Goal: Use online tool/utility: Utilize a website feature to perform a specific function

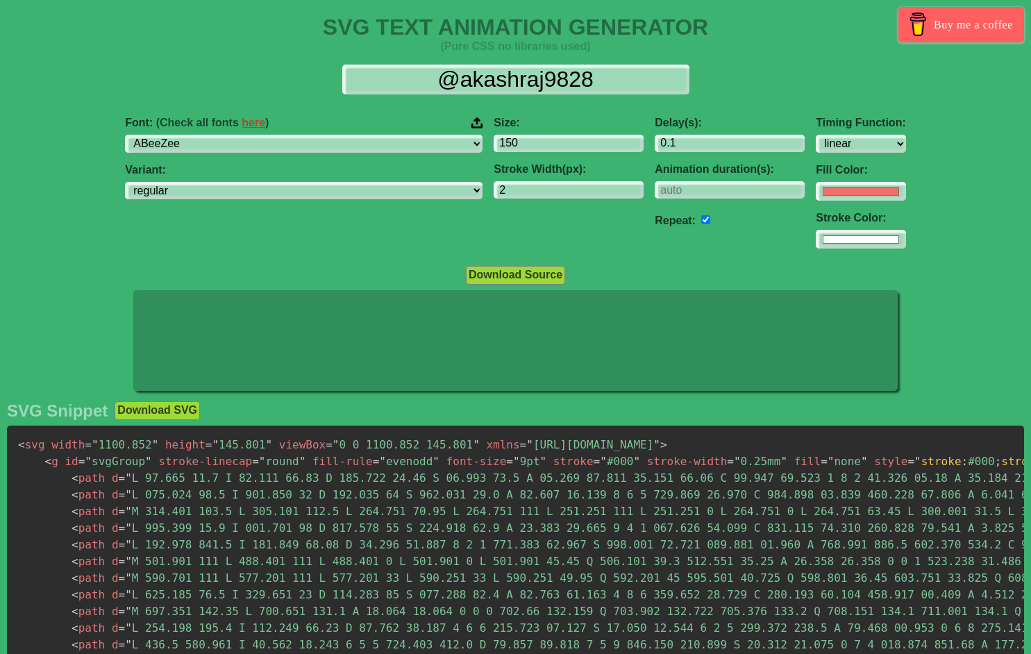
select select "linear"
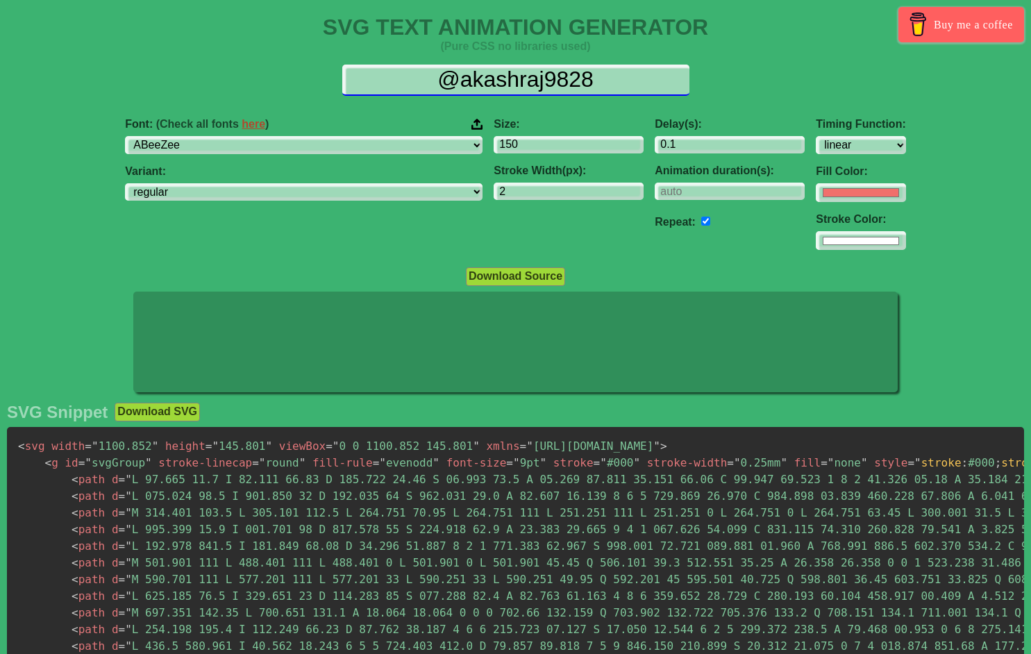
drag, startPoint x: 477, startPoint y: 78, endPoint x: 306, endPoint y: 65, distance: 170.7
click at [342, 74] on input "@akashraj9828" at bounding box center [515, 80] width 347 height 31
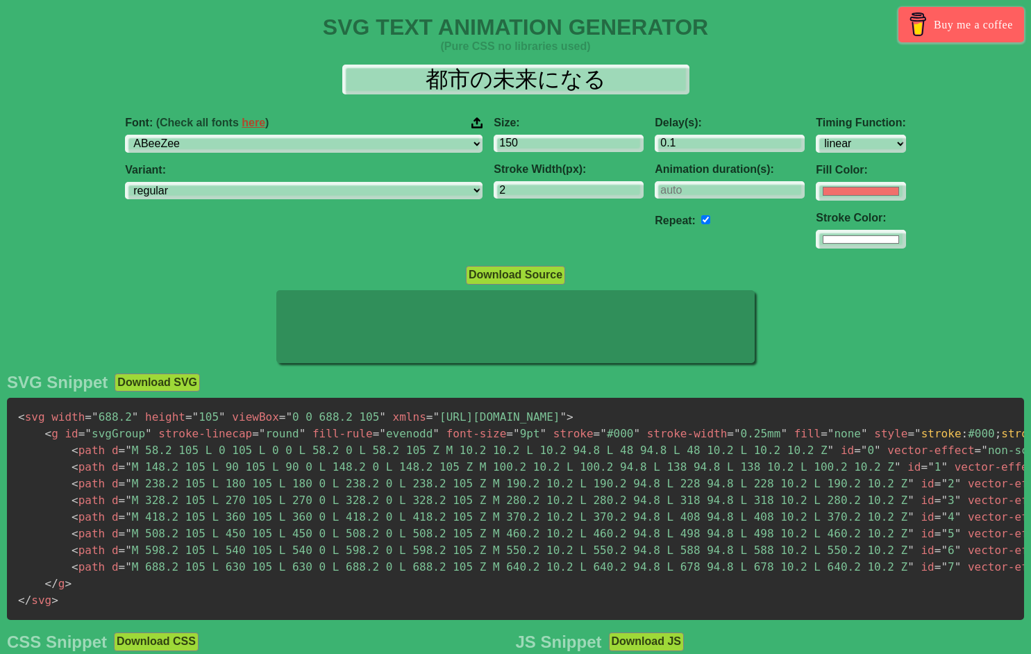
drag, startPoint x: 308, startPoint y: 269, endPoint x: 217, endPoint y: 233, distance: 97.9
click at [308, 268] on div "SVG TEXT ANIMATION GENERATOR (Pure CSS no libraries used) Buy me a coffee 都市の未来…" at bounding box center [515, 650] width 1031 height 1270
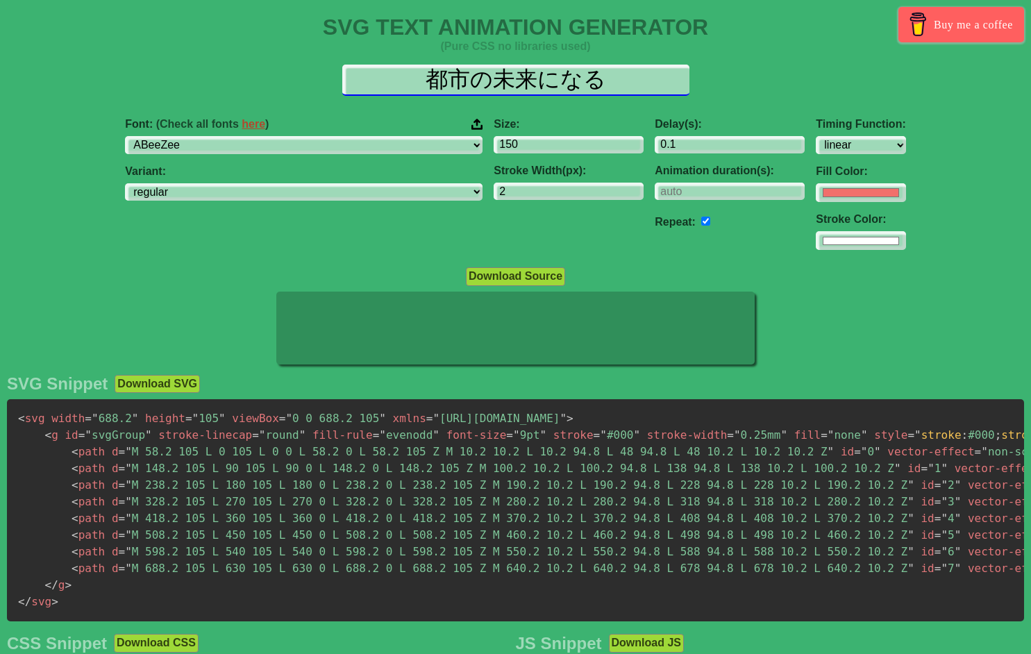
drag, startPoint x: 615, startPoint y: 79, endPoint x: 249, endPoint y: 85, distance: 366.1
click at [342, 85] on input "都市の未来になる" at bounding box center [515, 80] width 347 height 31
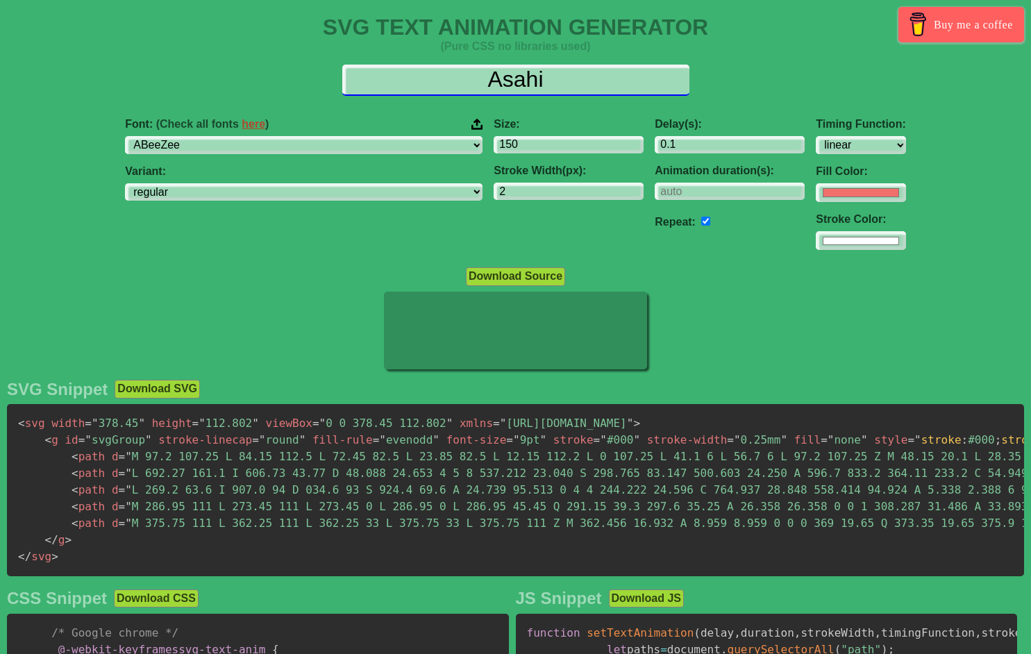
drag, startPoint x: 582, startPoint y: 85, endPoint x: 285, endPoint y: 80, distance: 296.6
click at [342, 81] on input "Asahi" at bounding box center [515, 80] width 347 height 31
paste input "SAHI FACILITIES"
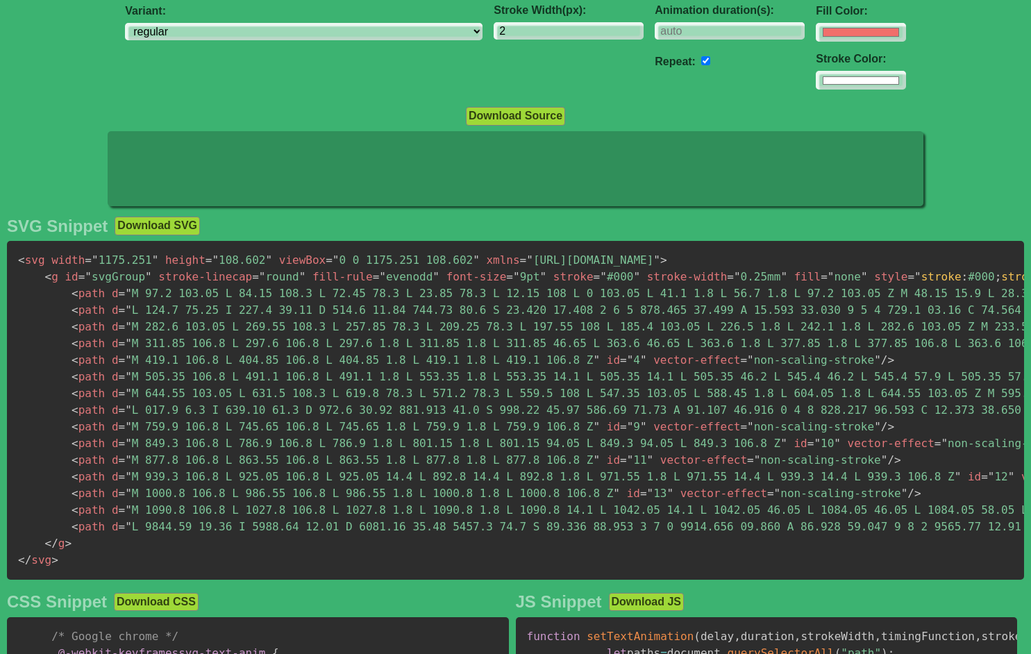
scroll to position [236, 0]
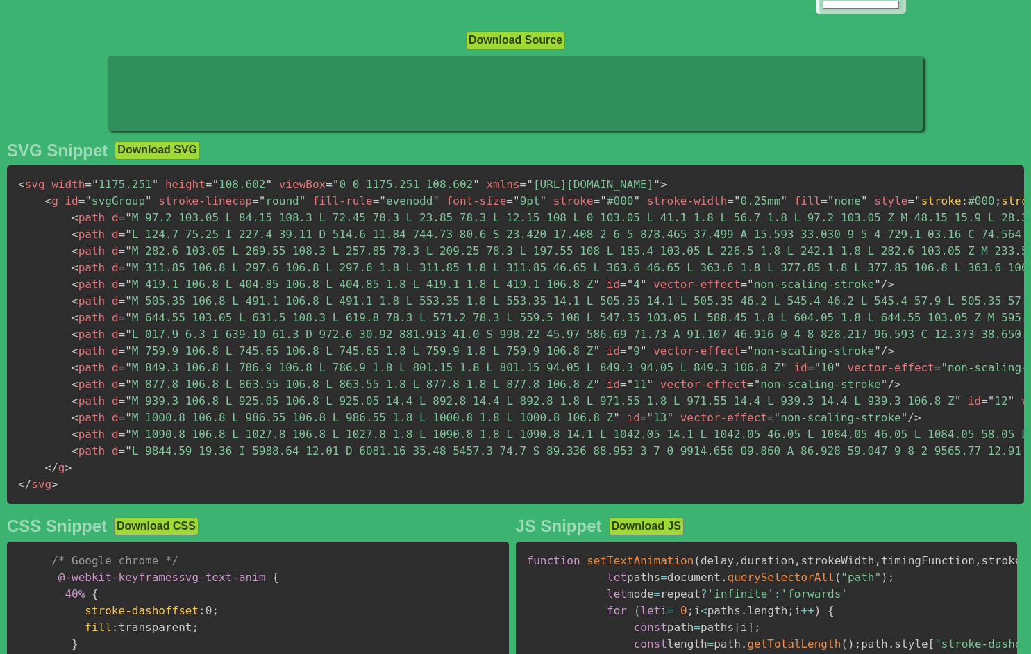
type input "ASAHI FACILITIES"
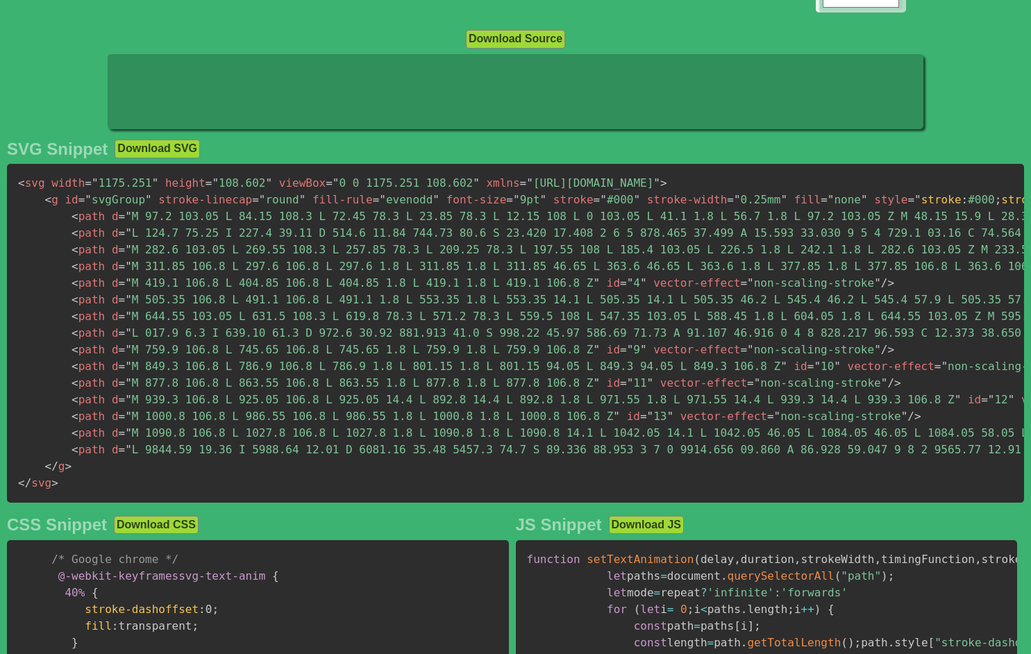
scroll to position [235, 0]
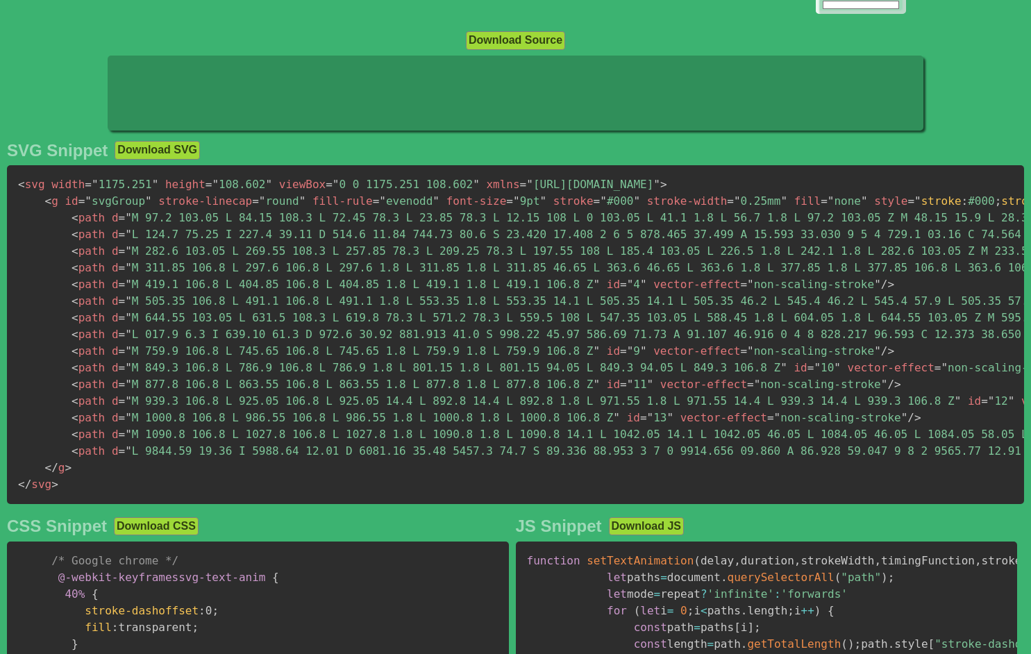
click at [25, 190] on span "< svg" at bounding box center [31, 184] width 27 height 13
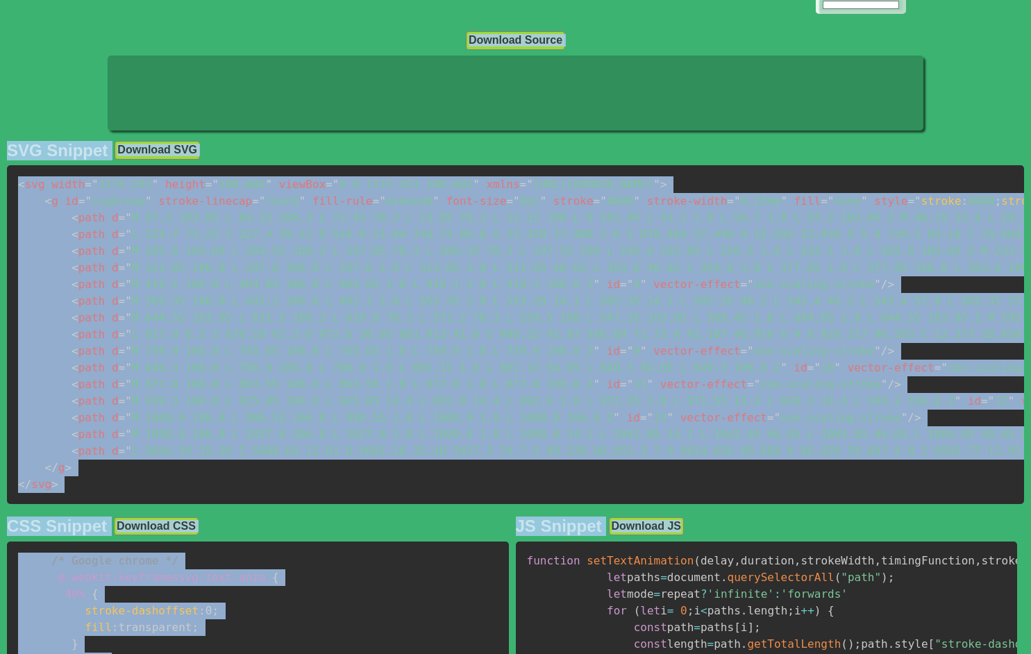
click at [26, 190] on span "< svg" at bounding box center [31, 184] width 27 height 13
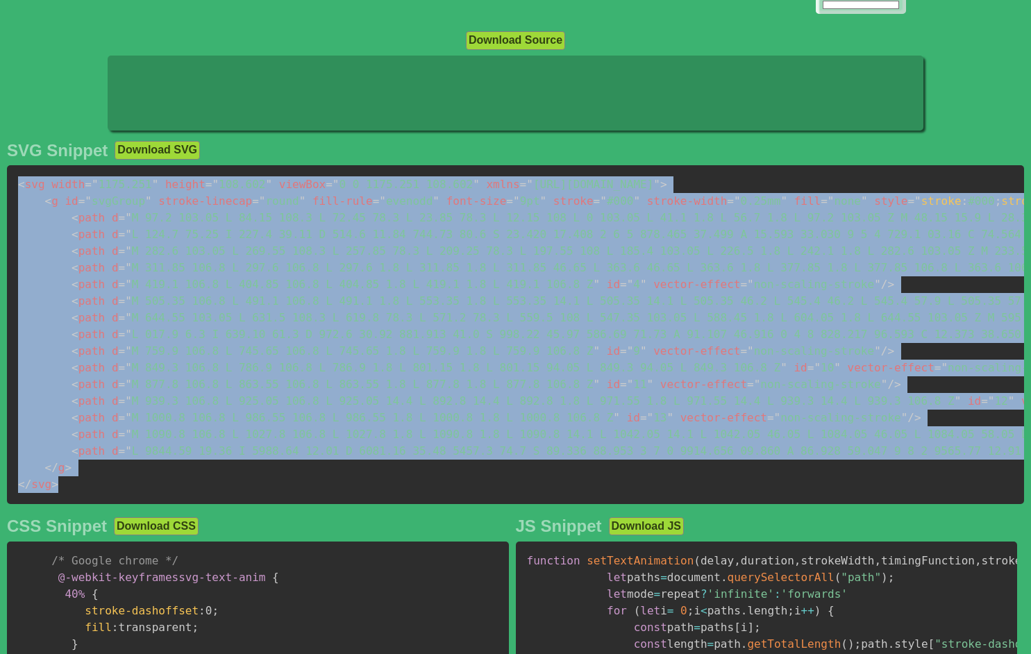
drag, startPoint x: 21, startPoint y: 190, endPoint x: 58, endPoint y: 505, distance: 317.6
click at [58, 504] on pre "< svg width = " 1175.251 " height = " 108.602 " viewBox = " 0 0 1175.251 108.60…" at bounding box center [516, 334] width 1018 height 339
copy code "< svg width = " 1175.251 " height = " 108.602 " viewBox = " 0 0 1175.251 108.60…"
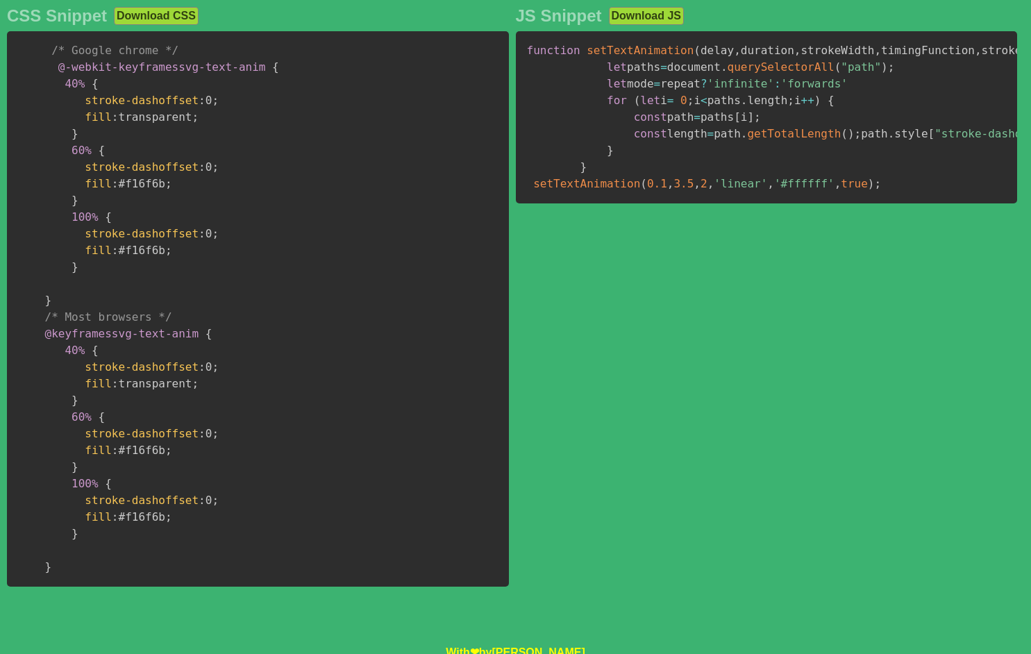
scroll to position [776, 0]
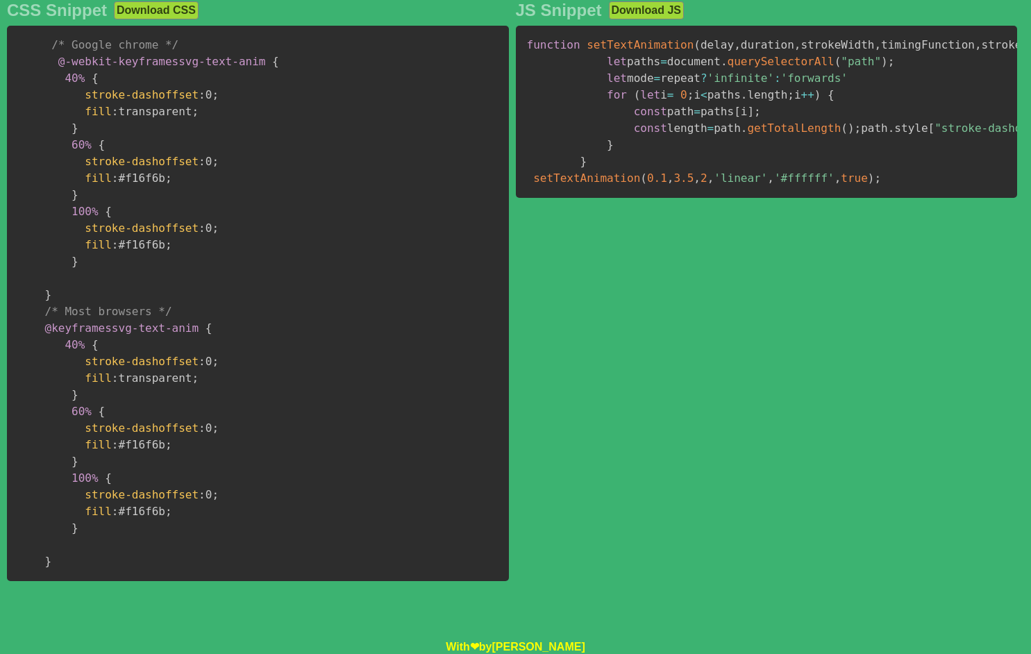
drag, startPoint x: 50, startPoint y: 165, endPoint x: 83, endPoint y: 551, distance: 387.6
click at [99, 542] on pre "/* Google chrome */ @-webkit-keyframes svg-text-anim { 40% { stroke-dashoffset …" at bounding box center [258, 304] width 502 height 556
drag, startPoint x: 72, startPoint y: 554, endPoint x: 60, endPoint y: 550, distance: 12.5
click at [72, 554] on pre "/* Google chrome */ @-webkit-keyframes svg-text-anim { 40% { stroke-dashoffset …" at bounding box center [258, 304] width 502 height 556
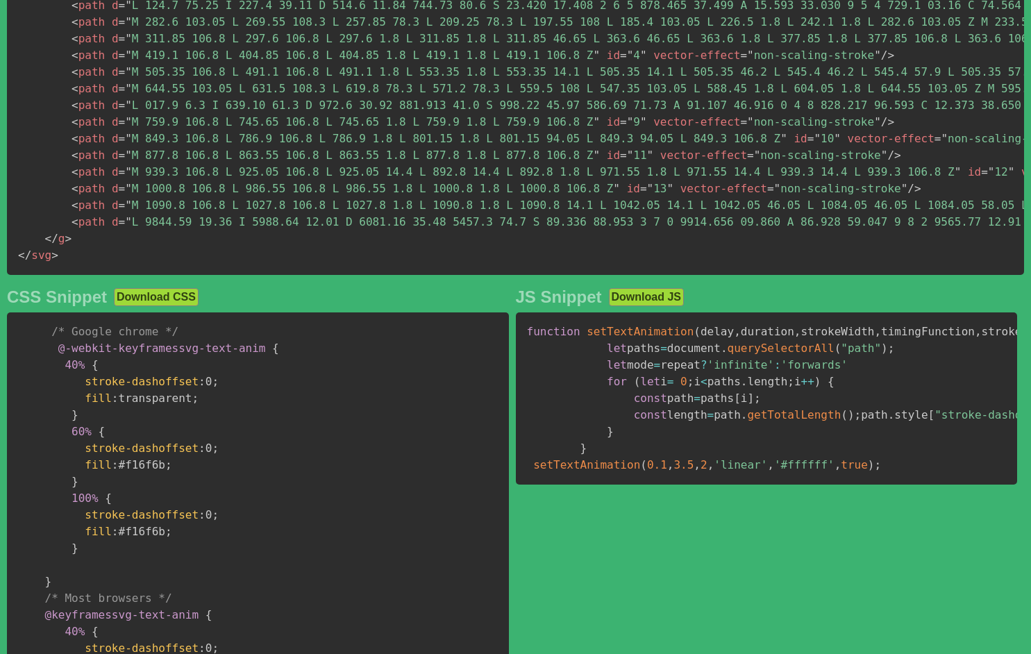
scroll to position [297, 0]
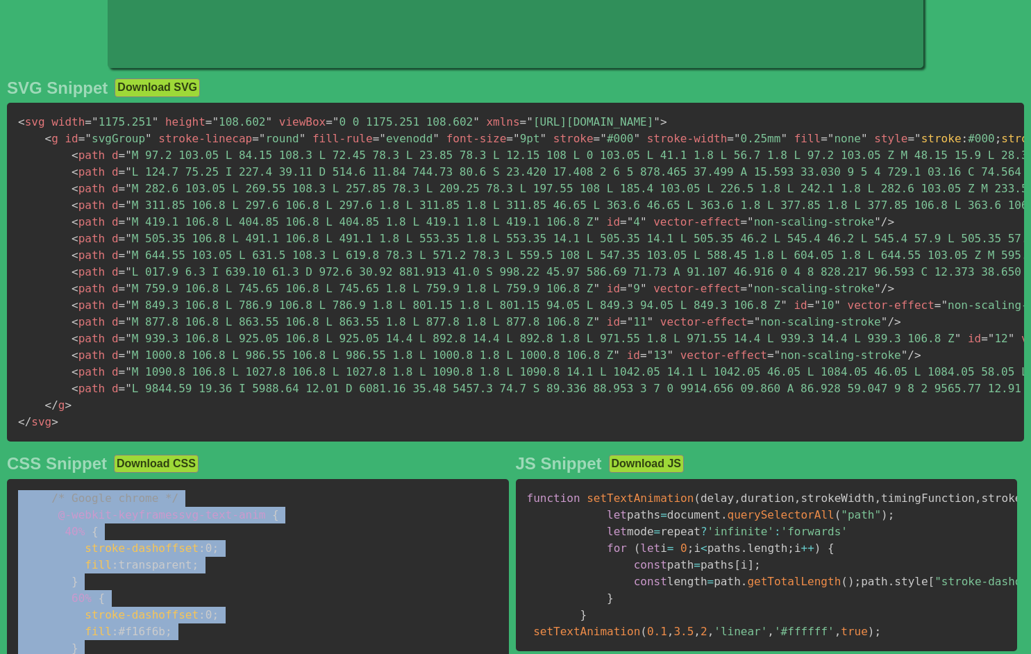
drag, startPoint x: 51, startPoint y: 553, endPoint x: 19, endPoint y: 514, distance: 50.8
copy code "/* Google chrome */ @-webkit-keyframes svg-text-anim { 40% { stroke-dashoffset …"
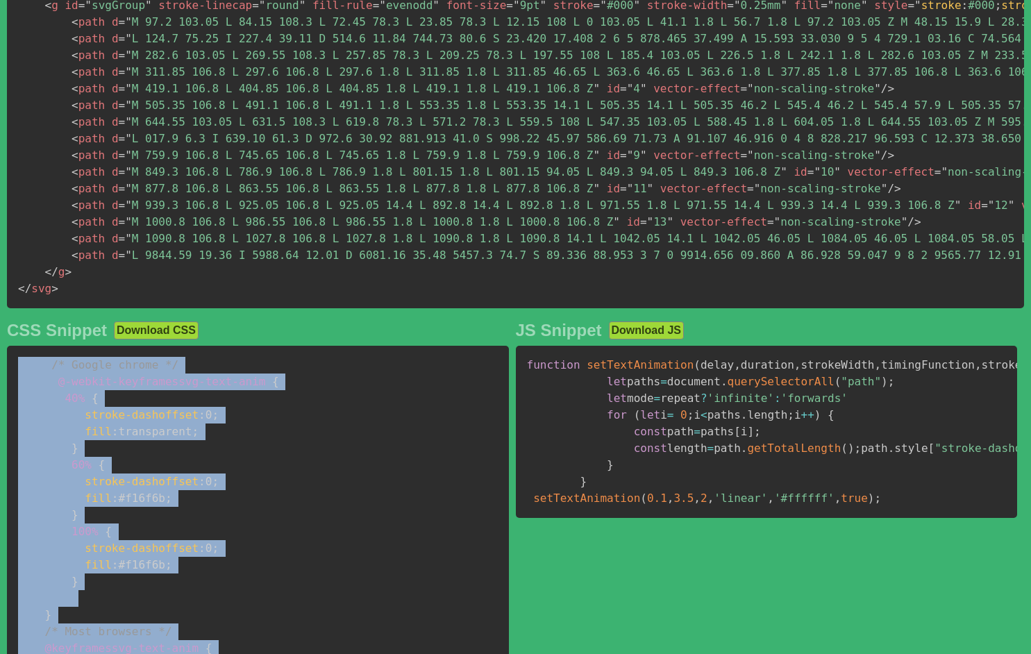
scroll to position [545, 0]
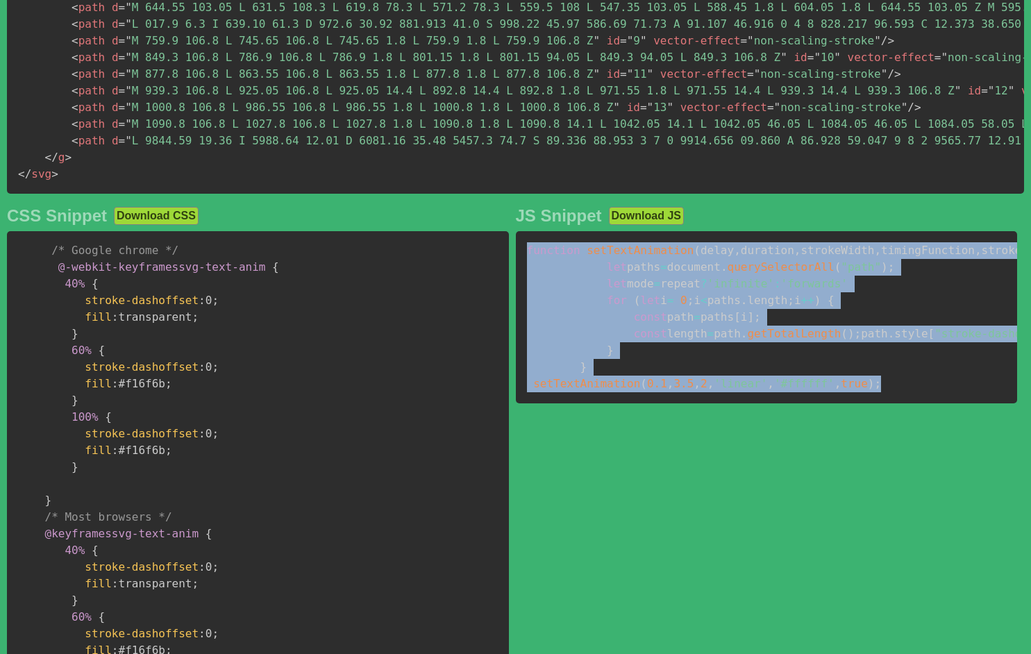
drag, startPoint x: 529, startPoint y: 266, endPoint x: 881, endPoint y: 501, distance: 423.3
click at [881, 404] on pre "function setTextAnimation ( delay , duration , strokeWidth , timingFunction , s…" at bounding box center [767, 317] width 502 height 172
copy code "function setTextAnimation ( delay , duration , strokeWidth , timingFunction , s…"
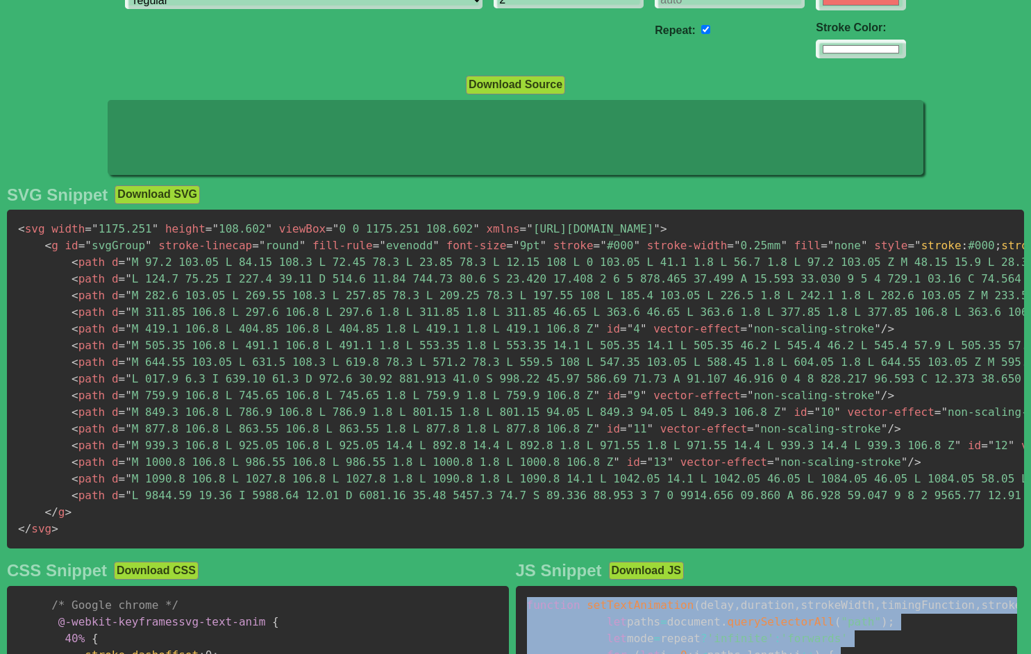
scroll to position [0, 0]
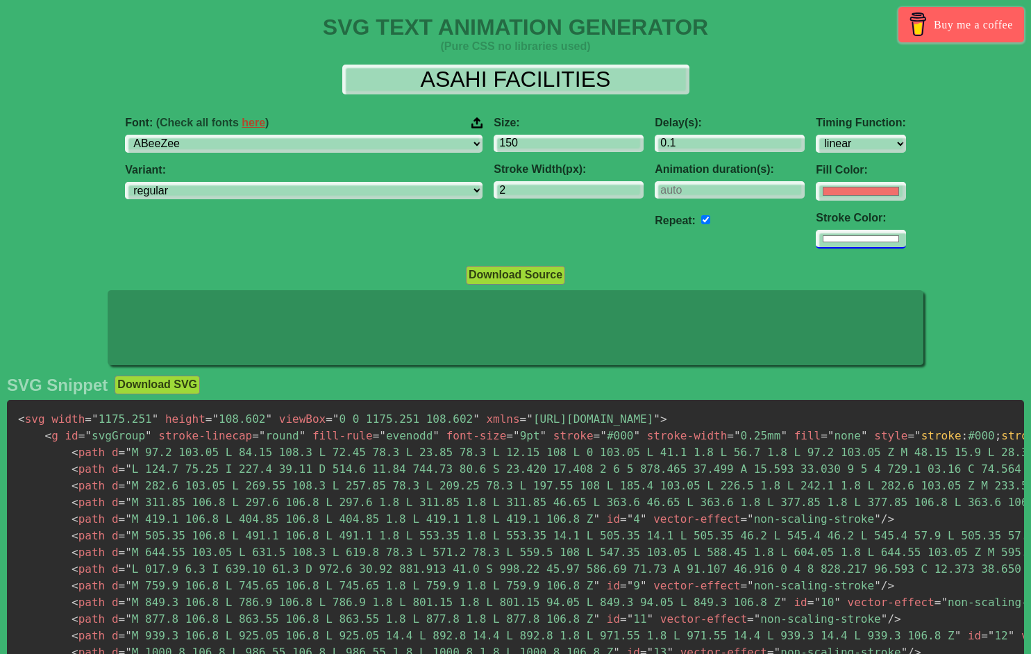
click at [816, 246] on input "#ffffff" at bounding box center [861, 239] width 90 height 19
type input "#000000"
click at [816, 188] on input "#f16f6b" at bounding box center [861, 191] width 90 height 19
click at [816, 238] on input "#000000" at bounding box center [861, 239] width 90 height 19
click at [816, 244] on input "#000000" at bounding box center [861, 239] width 90 height 19
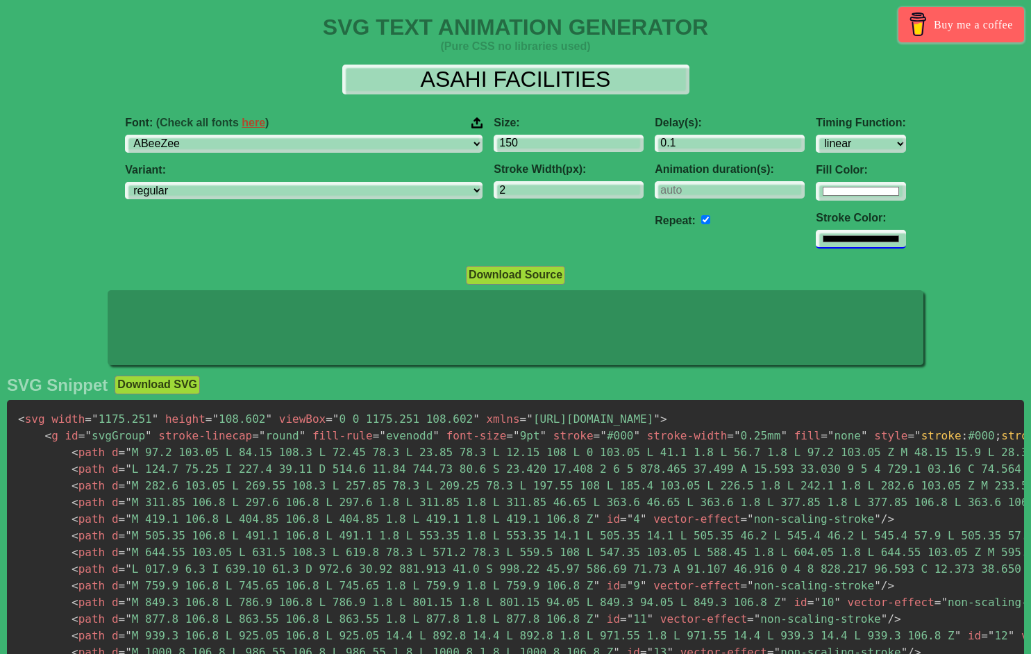
click at [816, 244] on input "#000000" at bounding box center [861, 239] width 90 height 19
drag, startPoint x: 755, startPoint y: 244, endPoint x: 925, endPoint y: 259, distance: 170.2
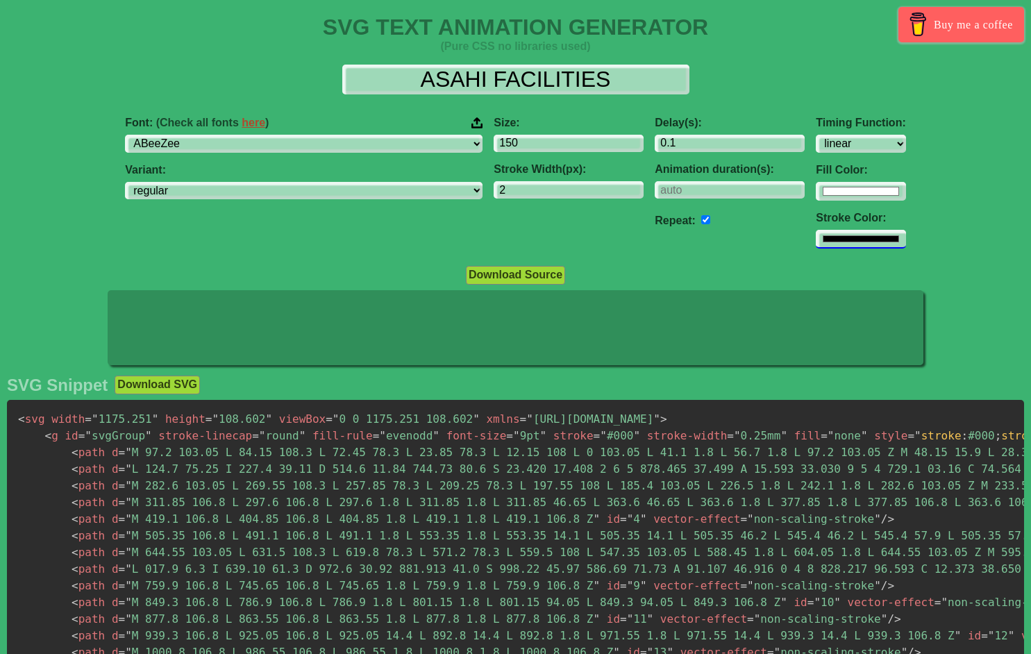
click at [816, 247] on input "#000000" at bounding box center [861, 239] width 90 height 19
click at [925, 258] on div "Font: (Check all fonts here ) ABeeZee [PERSON_NAME] Display AR One Sans [PERSON…" at bounding box center [515, 183] width 1031 height 155
drag, startPoint x: 922, startPoint y: 239, endPoint x: 844, endPoint y: 249, distance: 79.1
click at [922, 238] on div "Font: (Check all fonts here ) ABeeZee [PERSON_NAME] Display AR One Sans [PERSON…" at bounding box center [515, 183] width 1031 height 155
click at [649, 249] on div "Delay(s): 0.1 Animation duration(s): Repeat:" at bounding box center [729, 183] width 161 height 155
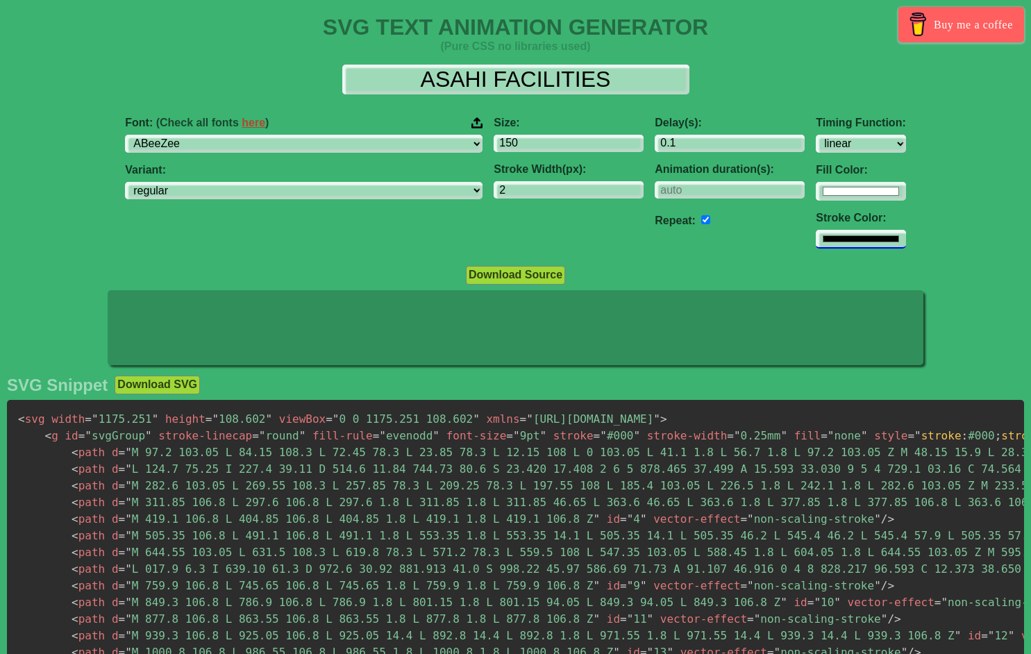
click at [816, 249] on input "#000000" at bounding box center [861, 239] width 90 height 19
click at [816, 247] on input "#000000" at bounding box center [861, 239] width 90 height 19
click at [816, 245] on input "#000000" at bounding box center [861, 239] width 90 height 19
click at [816, 242] on input "#000000" at bounding box center [861, 239] width 90 height 19
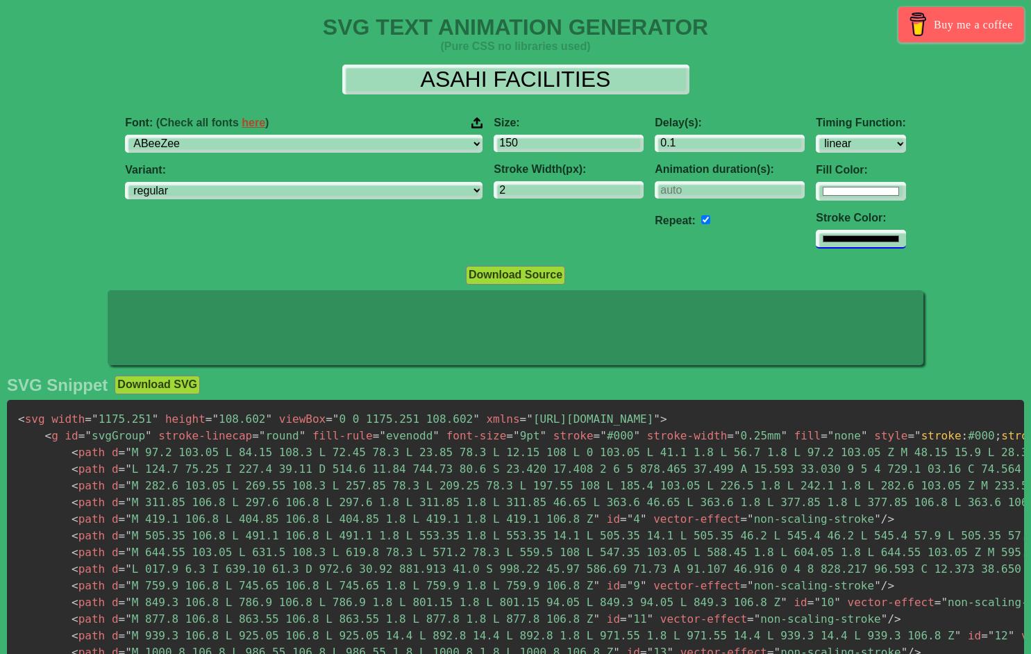
click at [816, 242] on input "#000000" at bounding box center [861, 239] width 90 height 19
click at [880, 226] on div "Font: (Check all fonts here ) ABeeZee [PERSON_NAME] Display AR One Sans [PERSON…" at bounding box center [515, 183] width 1031 height 155
click at [816, 192] on input "#feffff" at bounding box center [861, 191] width 90 height 19
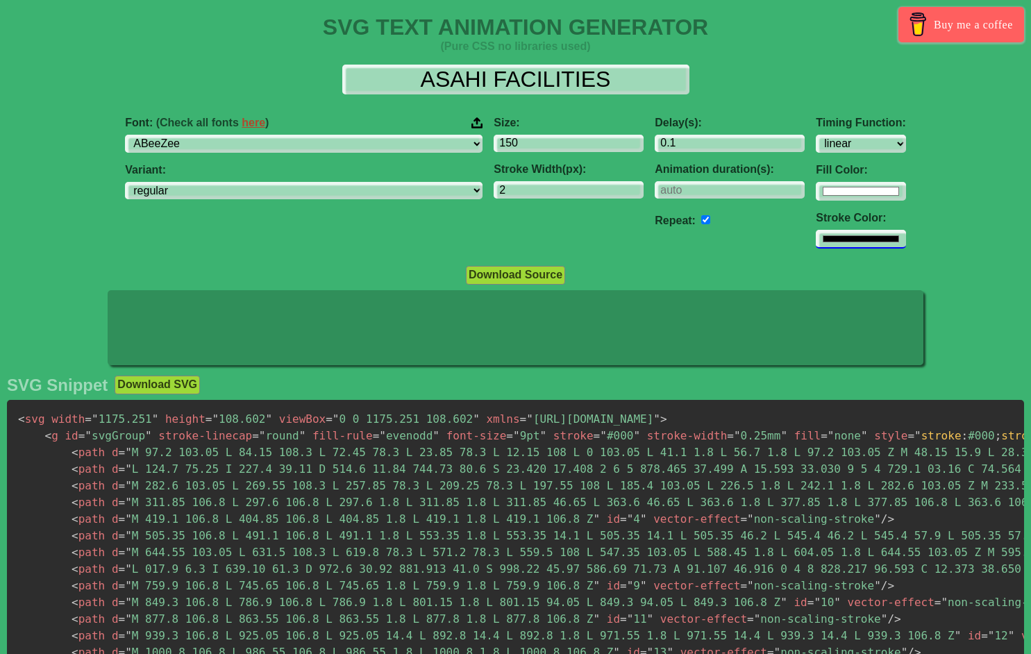
click at [816, 243] on input "#000000" at bounding box center [861, 239] width 90 height 19
click at [838, 284] on div "Download Source" at bounding box center [515, 274] width 1031 height 19
click at [816, 239] on input "#000000" at bounding box center [861, 239] width 90 height 19
click at [649, 235] on div "Delay(s): 0.1 Animation duration(s): Repeat:" at bounding box center [729, 183] width 161 height 155
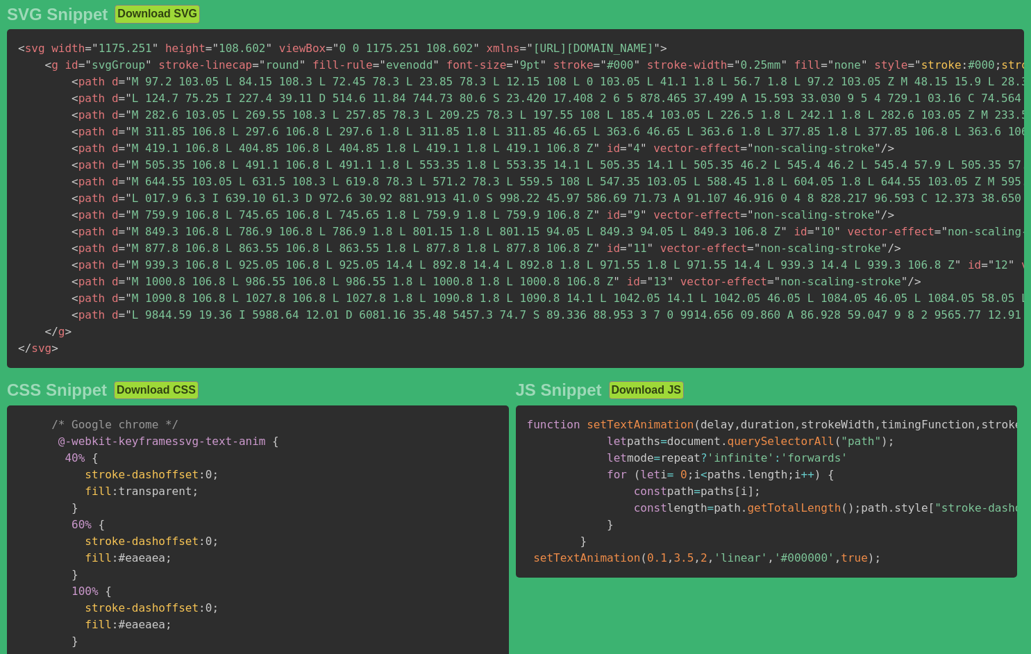
scroll to position [354, 0]
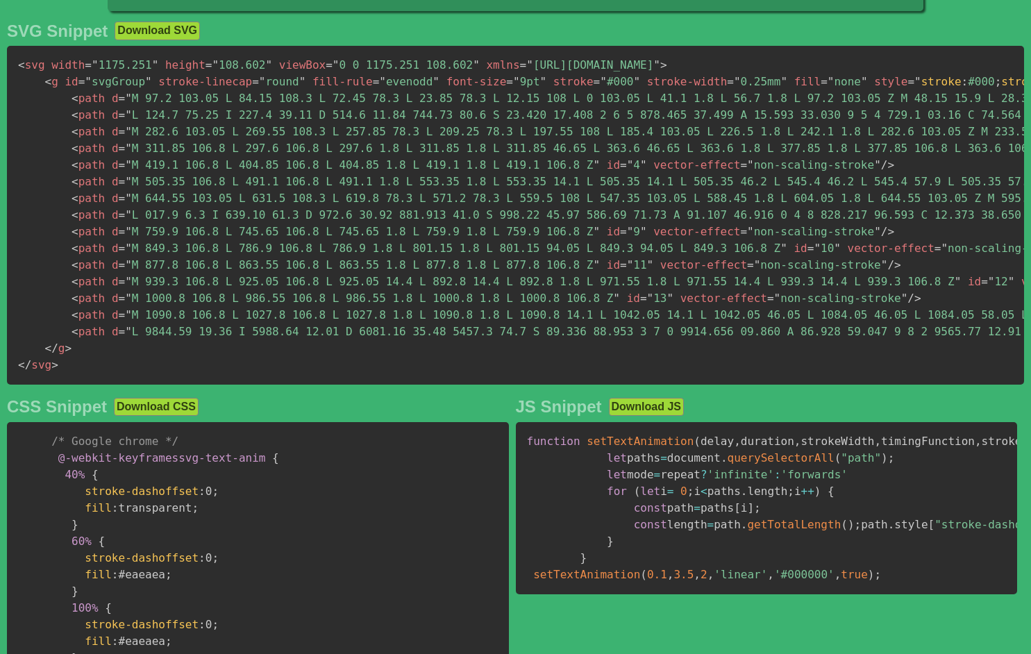
click at [108, 138] on span "< path d = " M 282.6 103.05 L 269.55 108.3 L 257.85 78.3 L 209.25 78.3 L 197.55…" at bounding box center [865, 131] width 1586 height 13
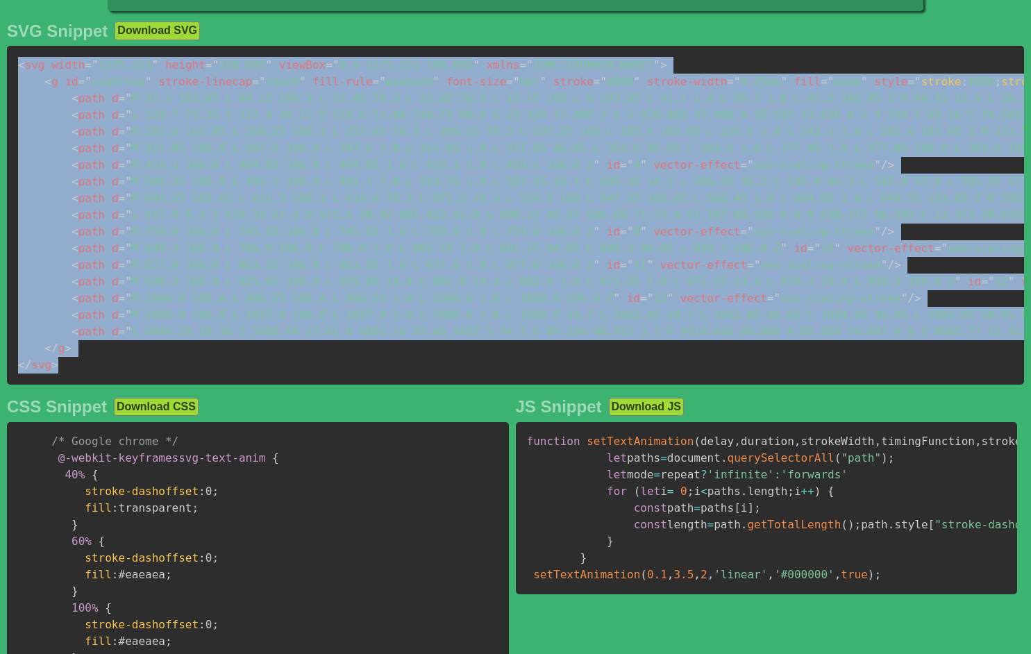
drag, startPoint x: 17, startPoint y: 69, endPoint x: 88, endPoint y: 370, distance: 309.0
click at [88, 370] on pre "< svg width = " 1175.251 " height = " 108.602 " viewBox = " 0 0 1175.251 108.60…" at bounding box center [516, 215] width 1018 height 339
copy code "< svg width = " 1175.251 " height = " 108.602 " viewBox = " 0 0 1175.251 108.60…"
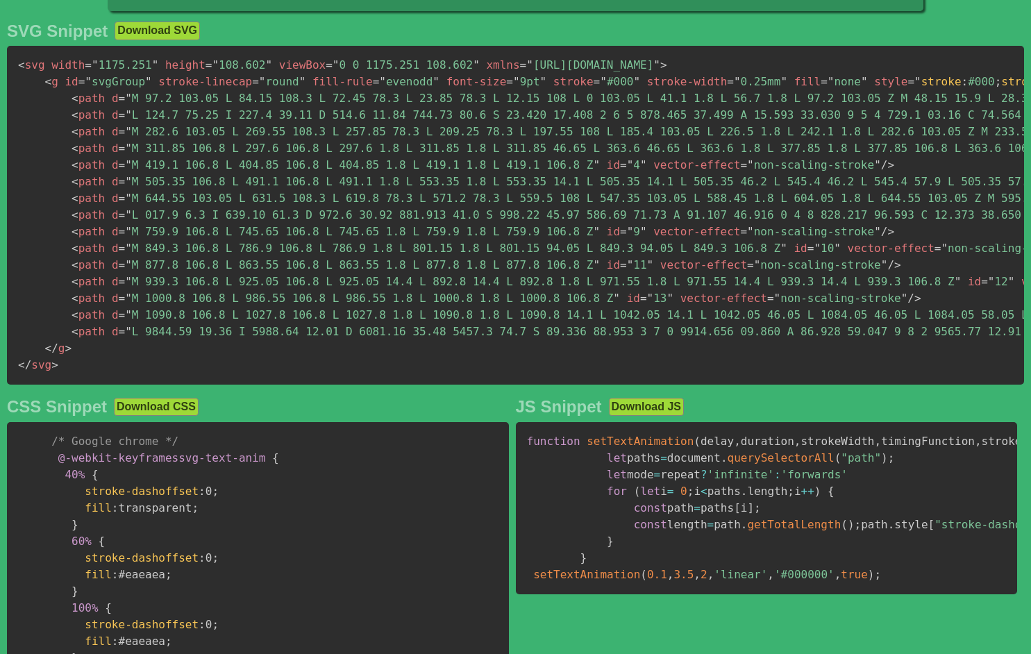
drag, startPoint x: 192, startPoint y: 529, endPoint x: 191, endPoint y: 513, distance: 16.7
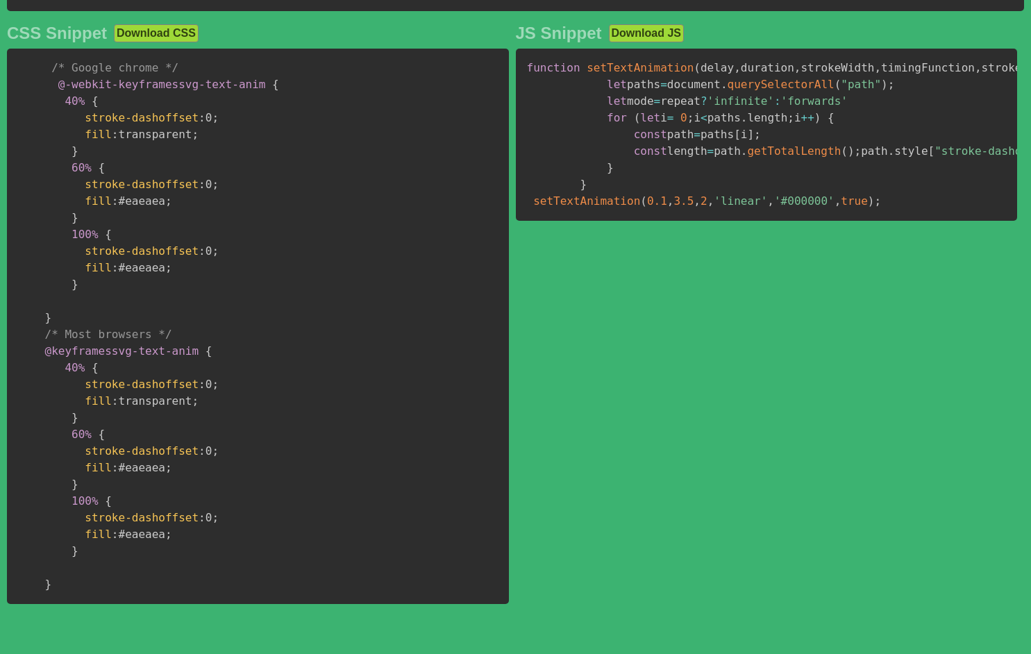
scroll to position [732, 0]
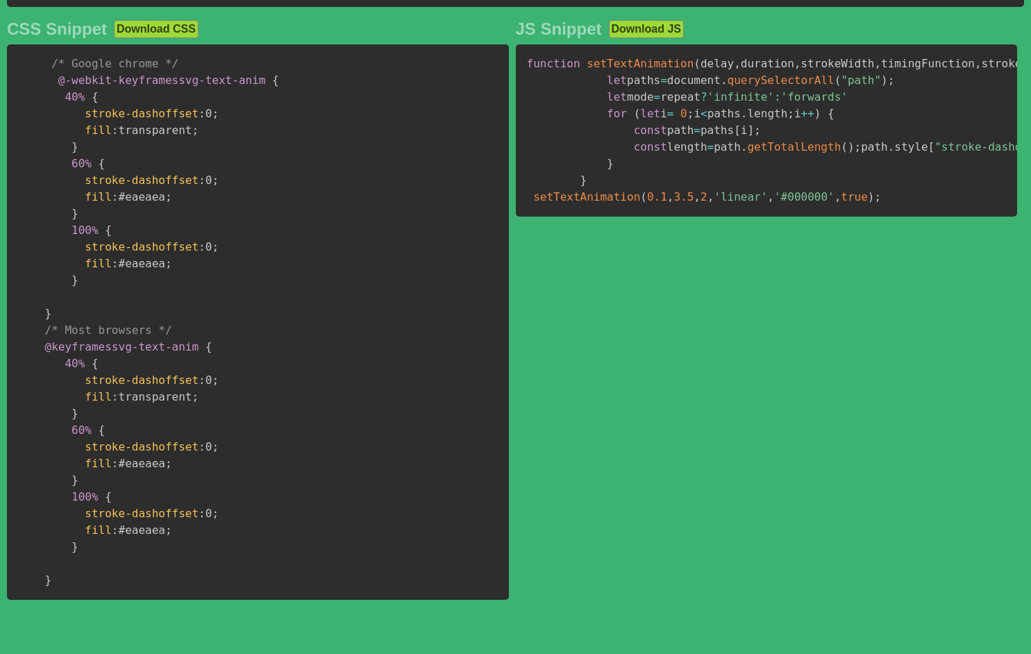
click at [51, 595] on pre "/* Google chrome */ @-webkit-keyframes svg-text-anim { 40% { stroke-dashoffset …" at bounding box center [258, 322] width 502 height 556
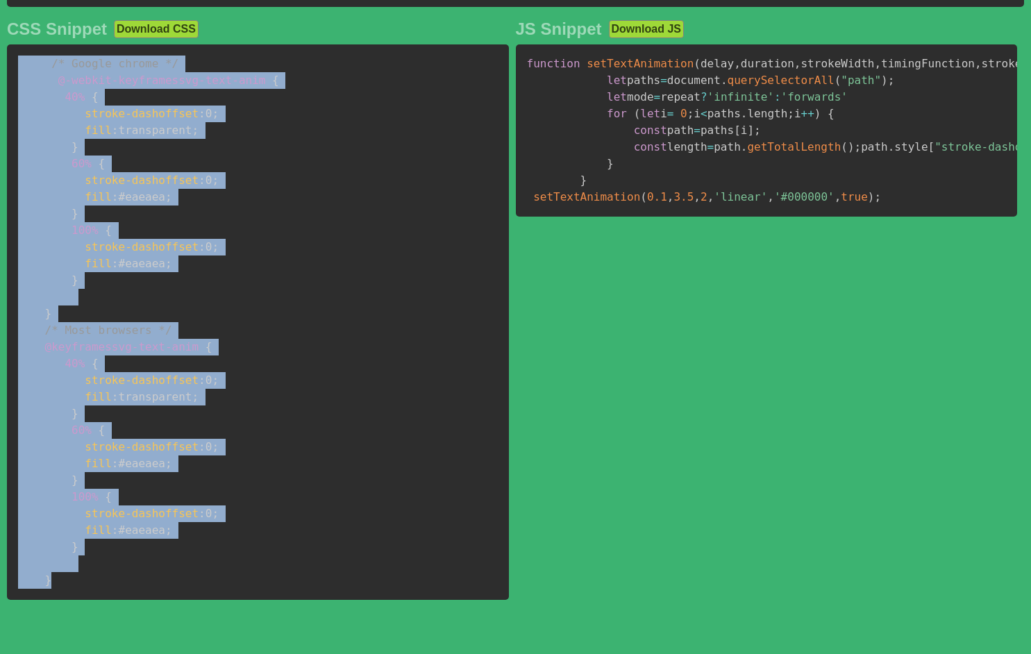
drag, startPoint x: 51, startPoint y: 596, endPoint x: 19, endPoint y: 85, distance: 511.5
click at [19, 85] on pre "/* Google chrome */ @-webkit-keyframes svg-text-anim { 40% { stroke-dashoffset …" at bounding box center [258, 322] width 502 height 556
copy code "/* Google chrome */ @-webkit-keyframes svg-text-anim { 40% { stroke-dashoffset …"
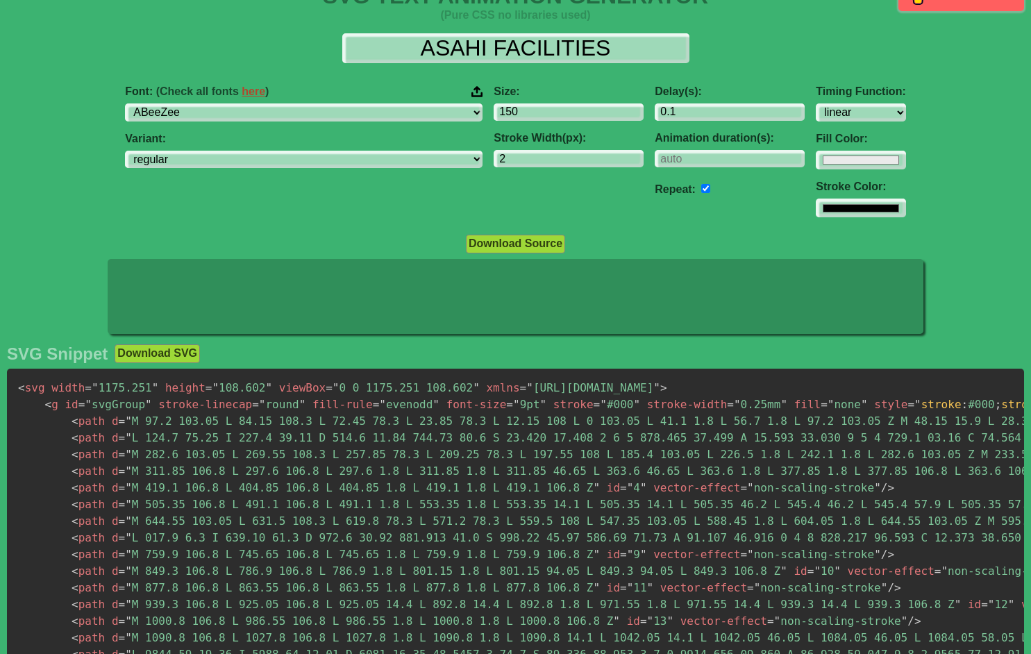
scroll to position [0, 0]
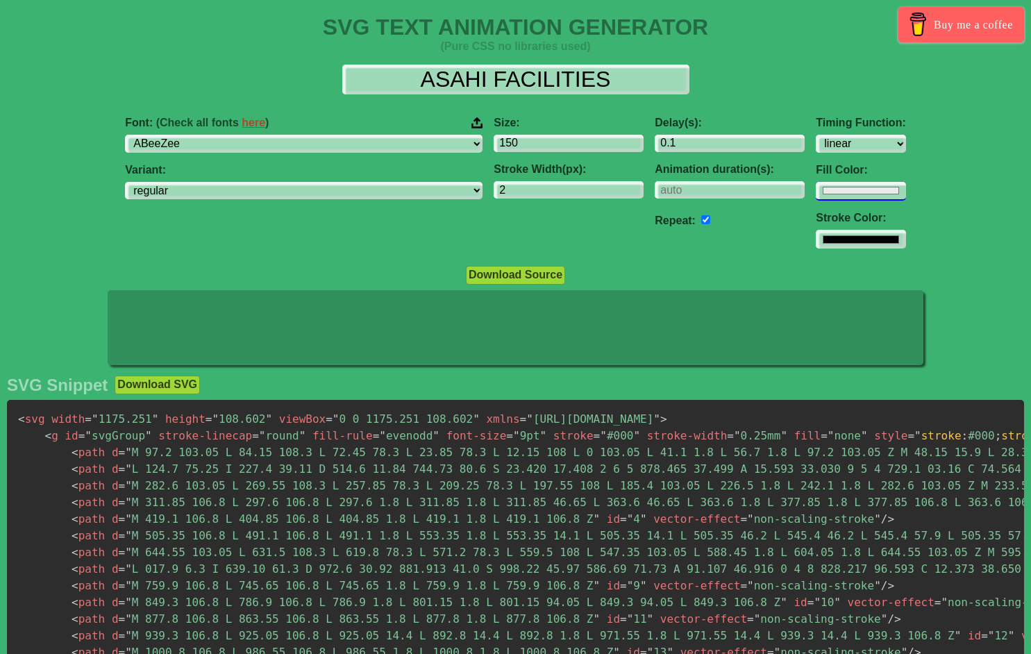
click at [816, 186] on input "#eaeaea" at bounding box center [861, 191] width 90 height 19
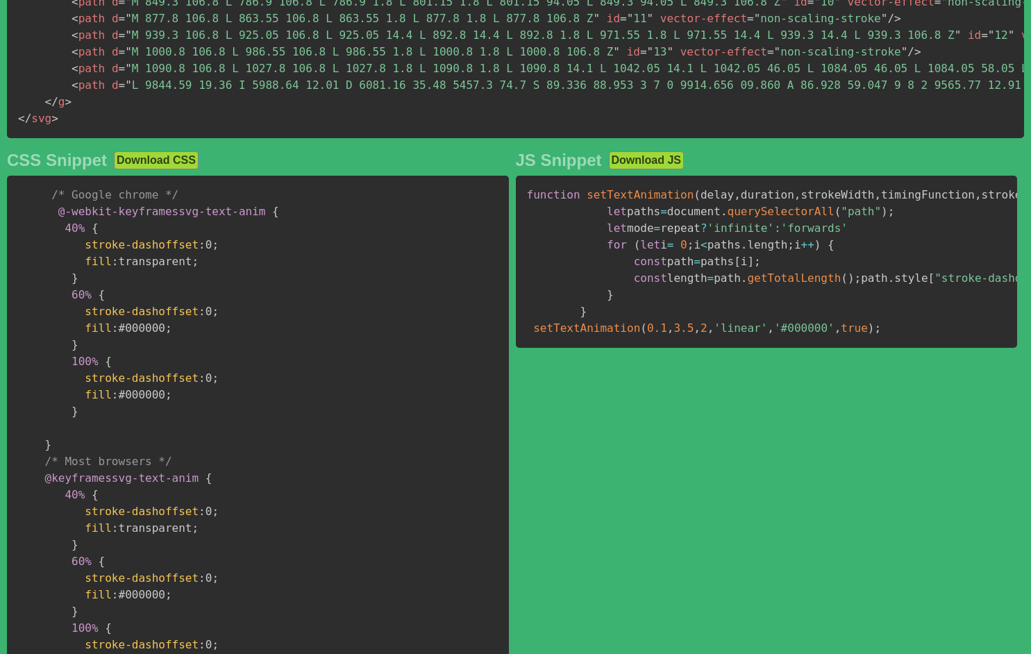
scroll to position [602, 0]
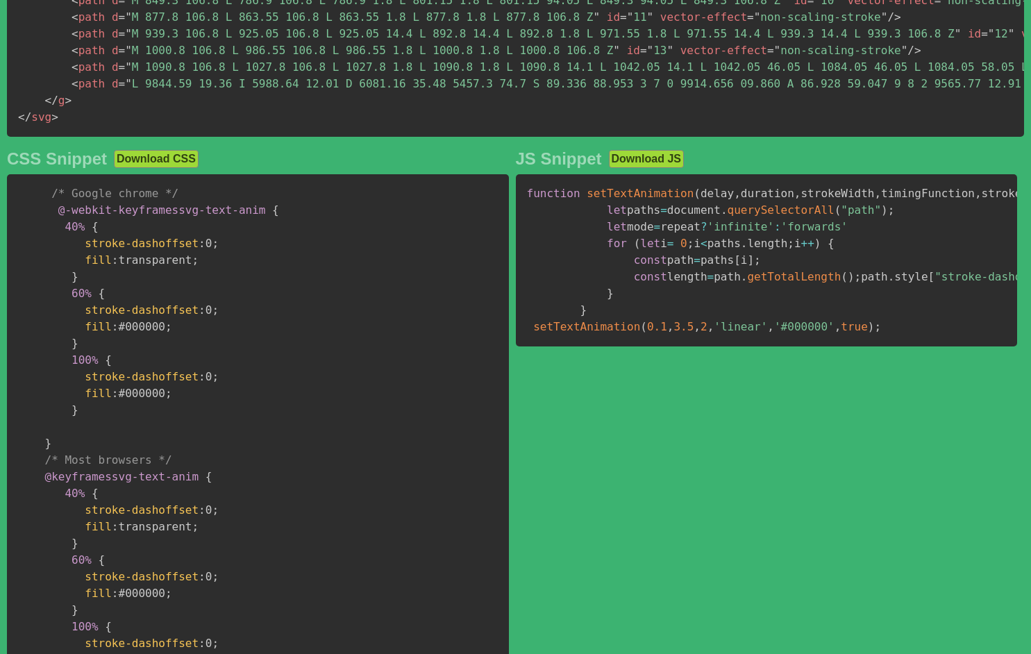
type input "#000000"
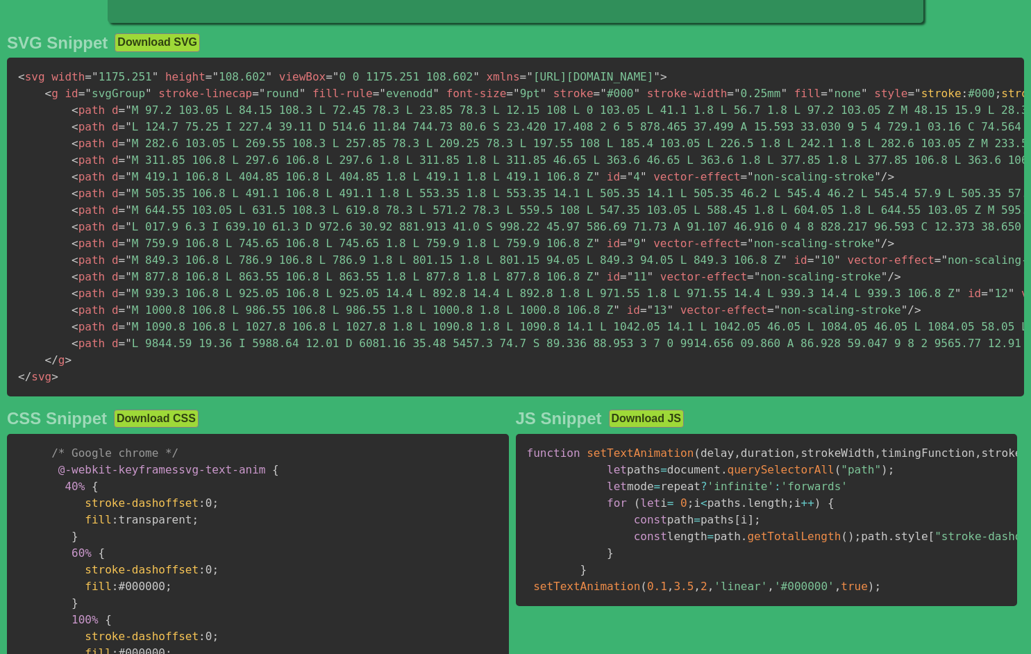
scroll to position [0, 0]
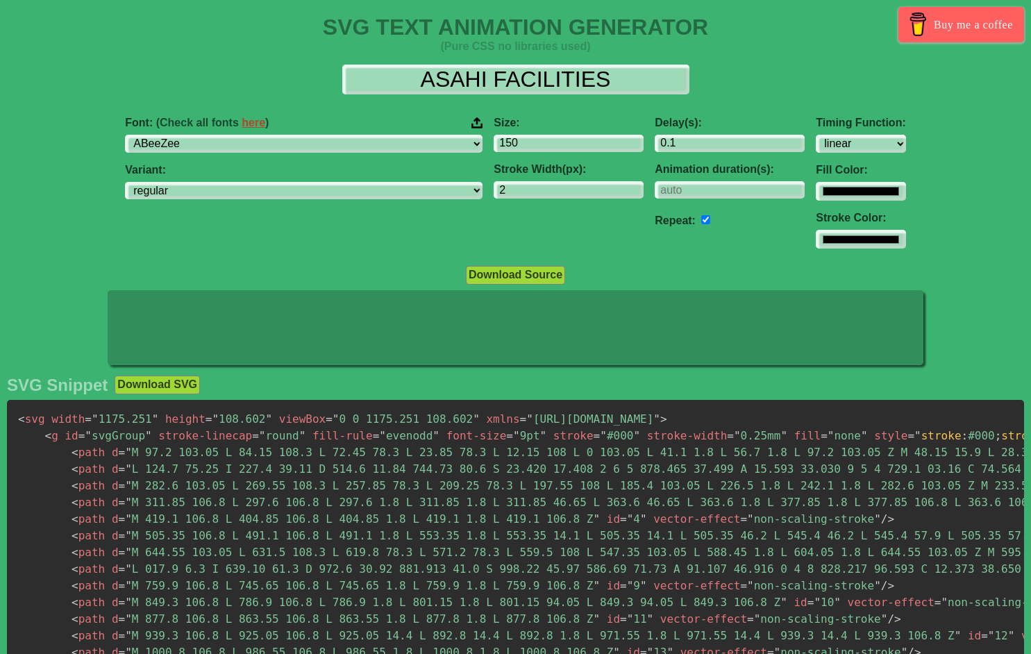
drag, startPoint x: 94, startPoint y: 56, endPoint x: 14, endPoint y: 93, distance: 88.6
click at [94, 56] on div "ASAHI FACILITIES Font: (Check all fonts here ) ABeeZee [PERSON_NAME] Display AR…" at bounding box center [515, 156] width 1031 height 207
